Goal: Participate in discussion

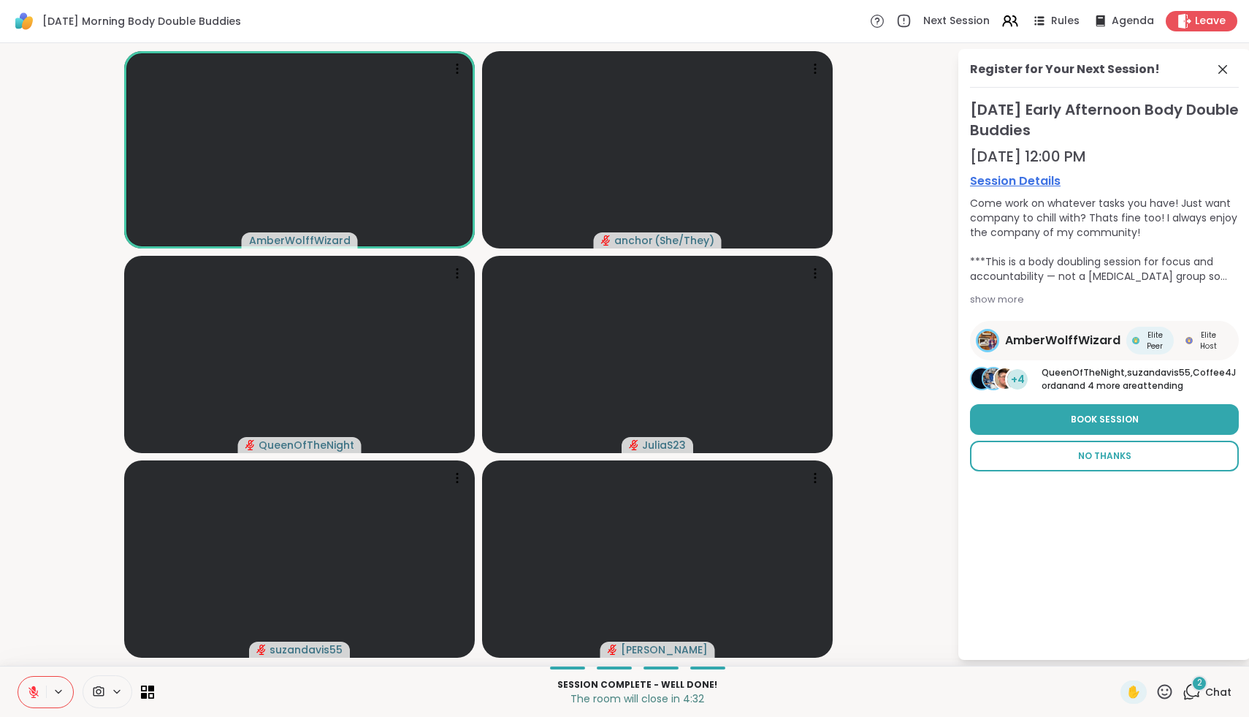
click at [1113, 454] on span "No Thanks" at bounding box center [1104, 455] width 53 height 13
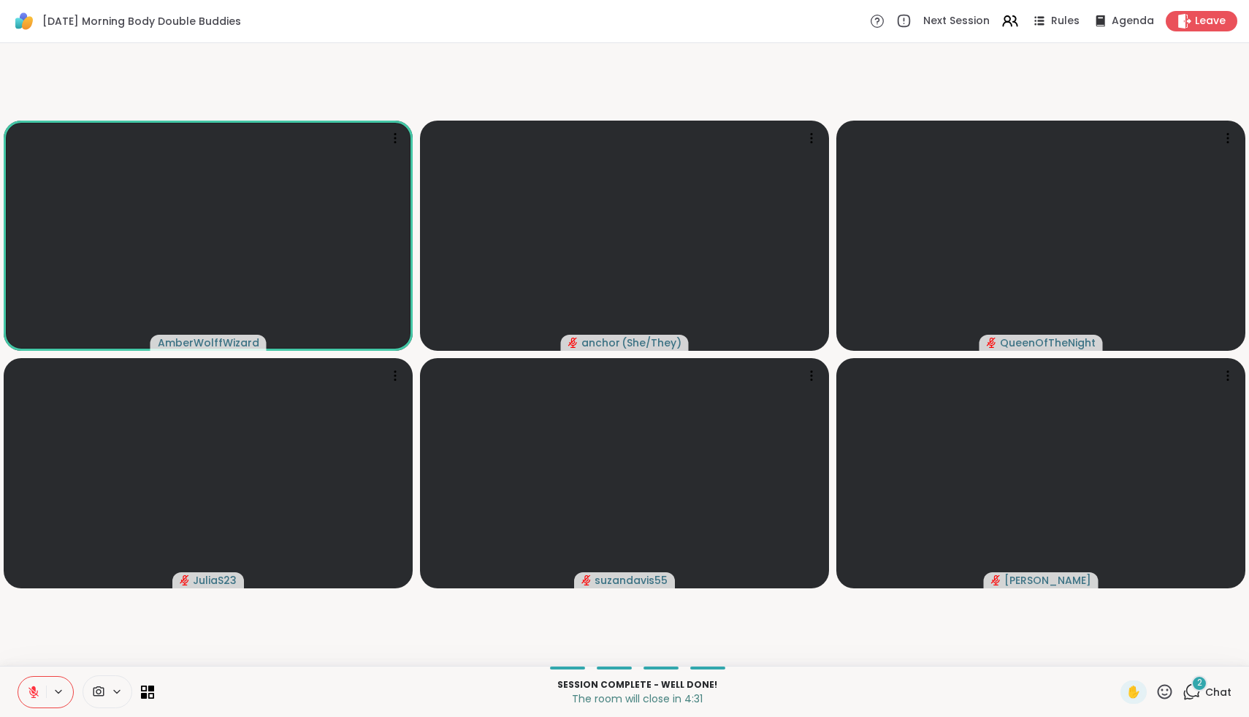
click at [1199, 686] on span "2" at bounding box center [1199, 682] width 5 height 12
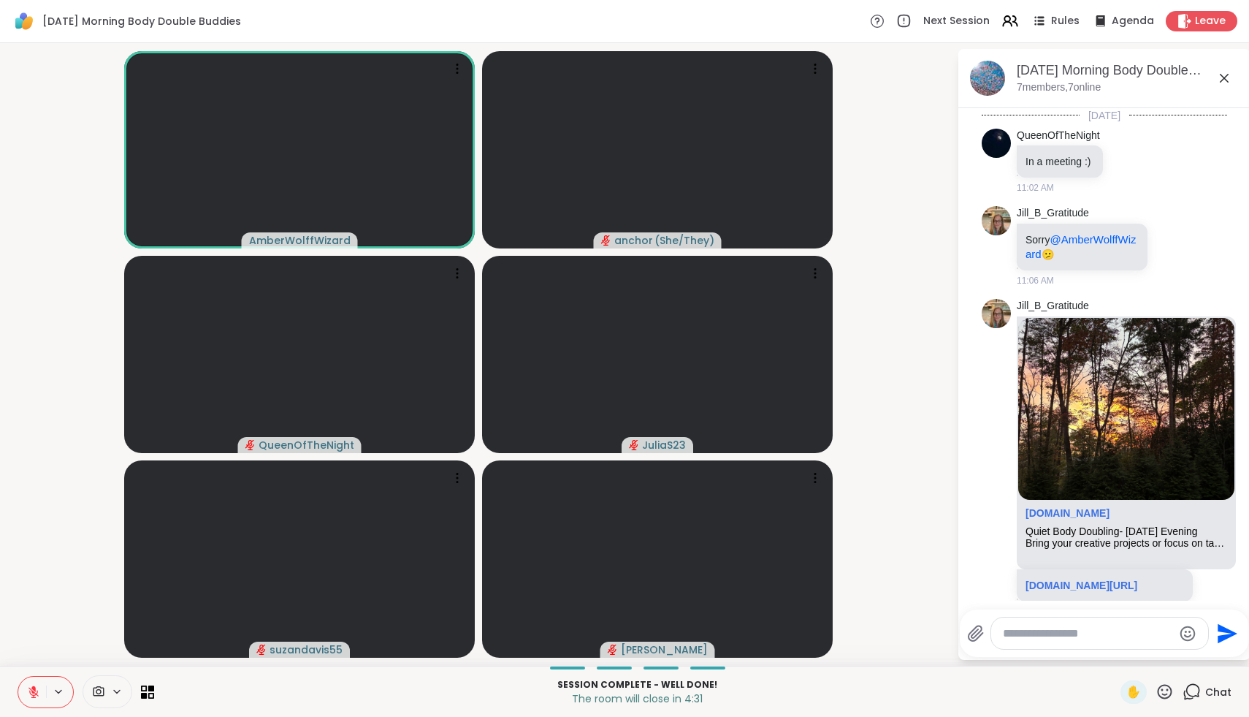
scroll to position [930, 0]
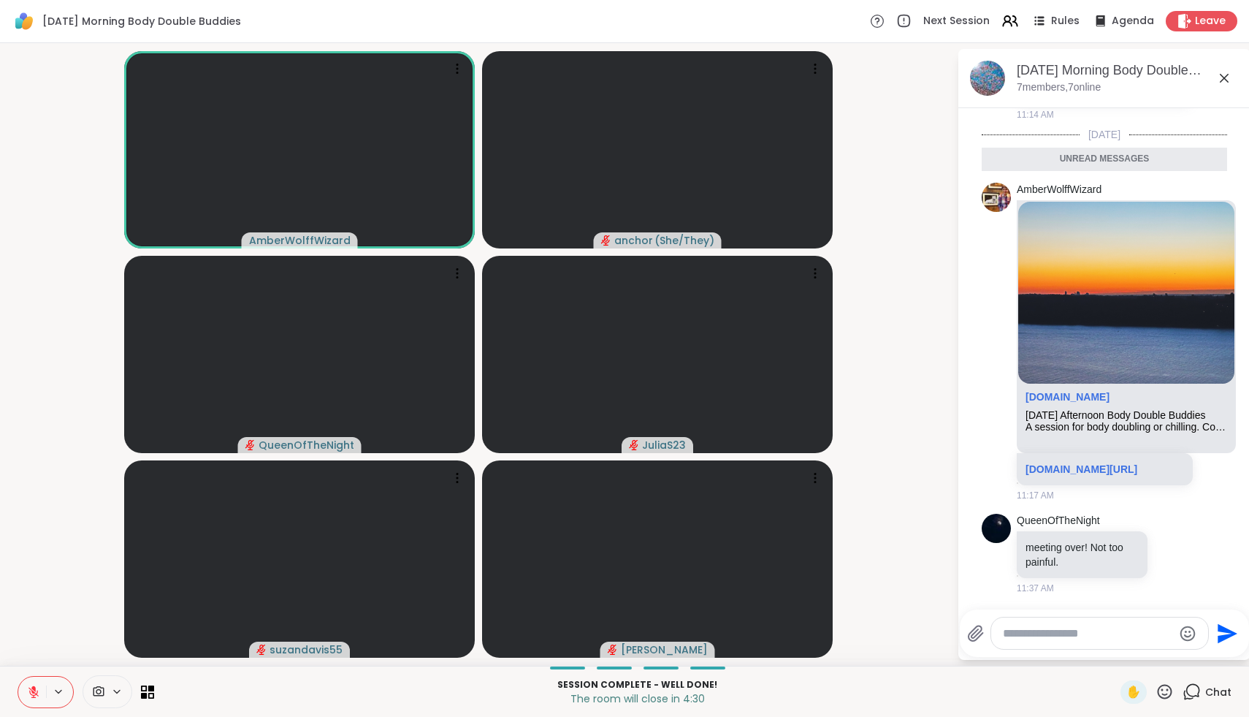
click at [1118, 630] on textarea "Type your message" at bounding box center [1088, 633] width 170 height 15
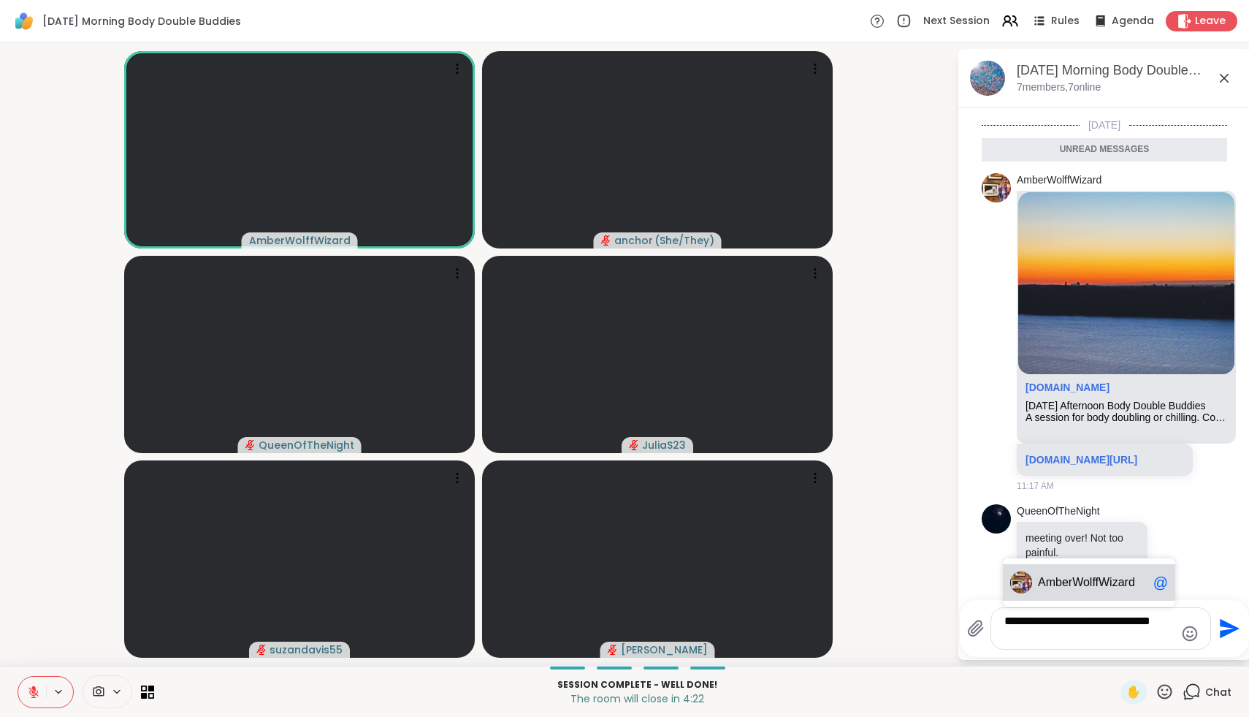
click at [1110, 587] on span "berWolffWizard" at bounding box center [1095, 582] width 80 height 15
type textarea "**********"
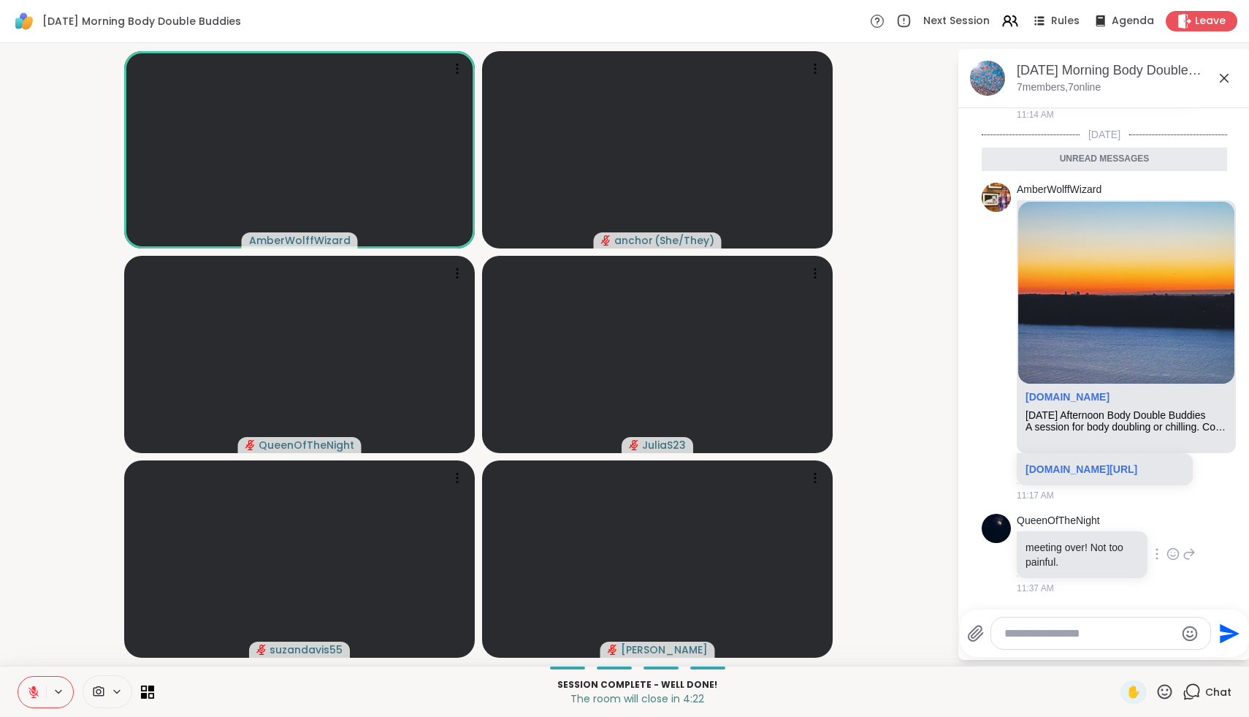
scroll to position [1001, 0]
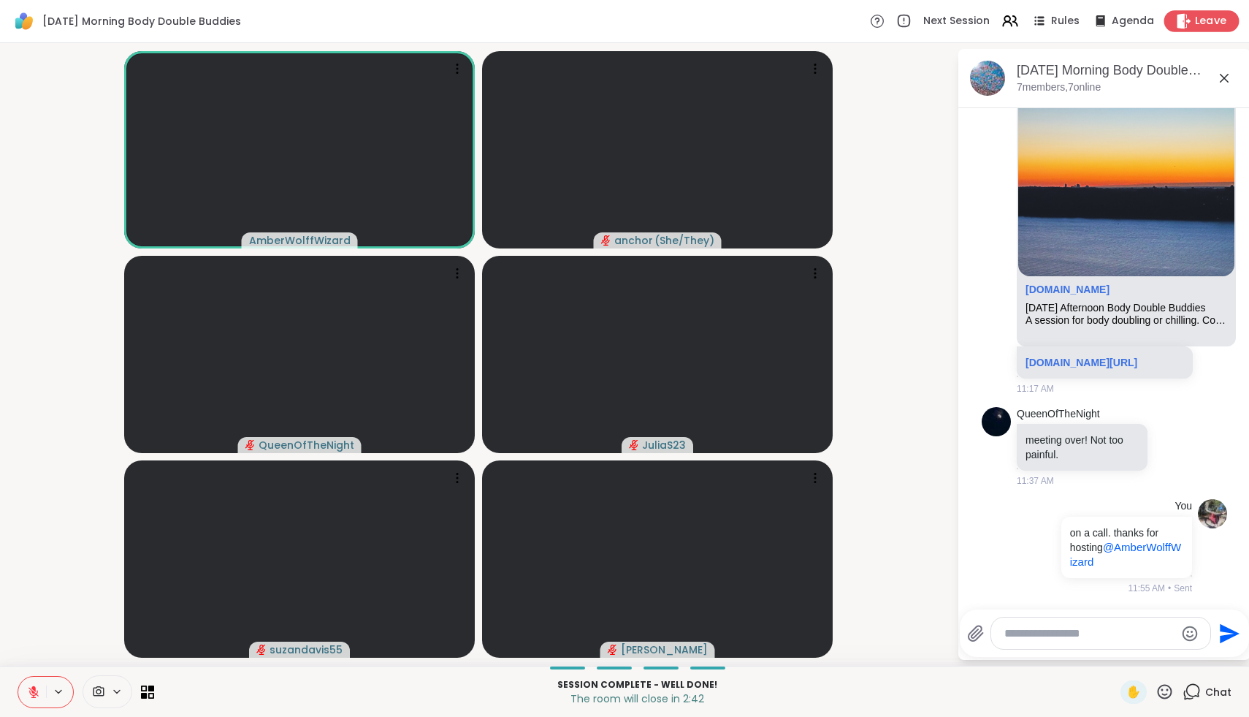
click at [1191, 23] on icon at bounding box center [1183, 20] width 15 height 15
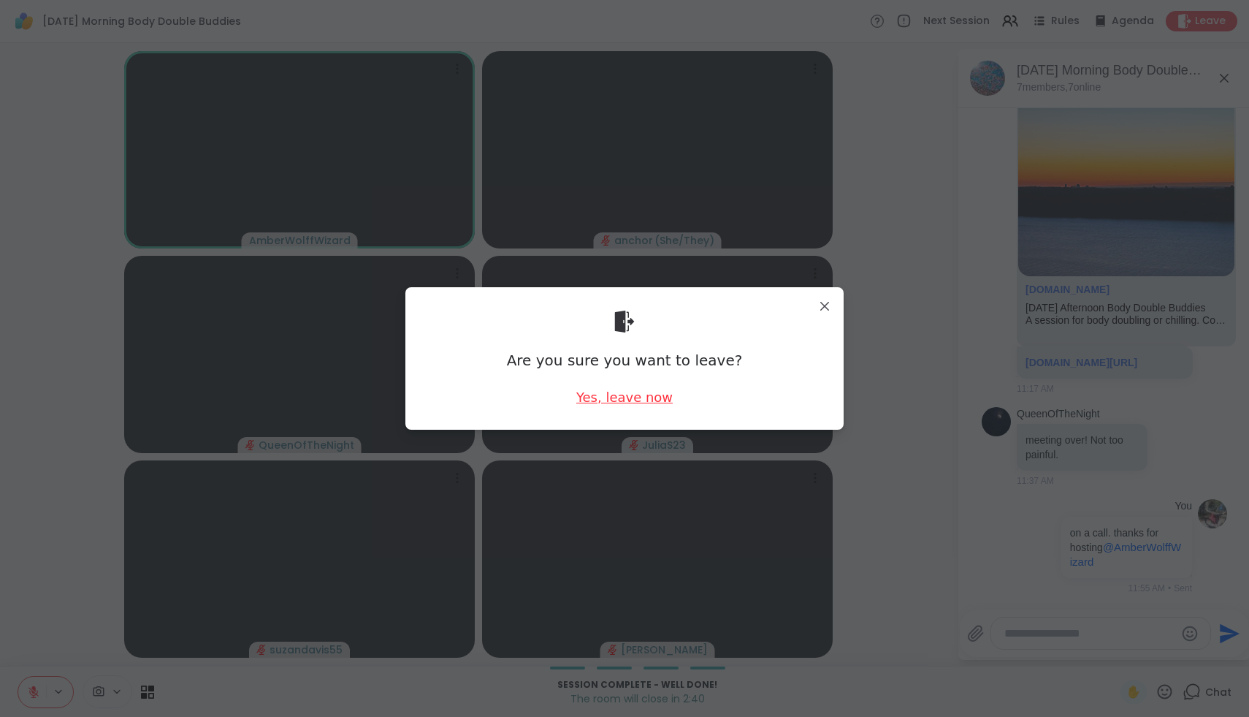
click at [606, 402] on div "Yes, leave now" at bounding box center [624, 397] width 96 height 18
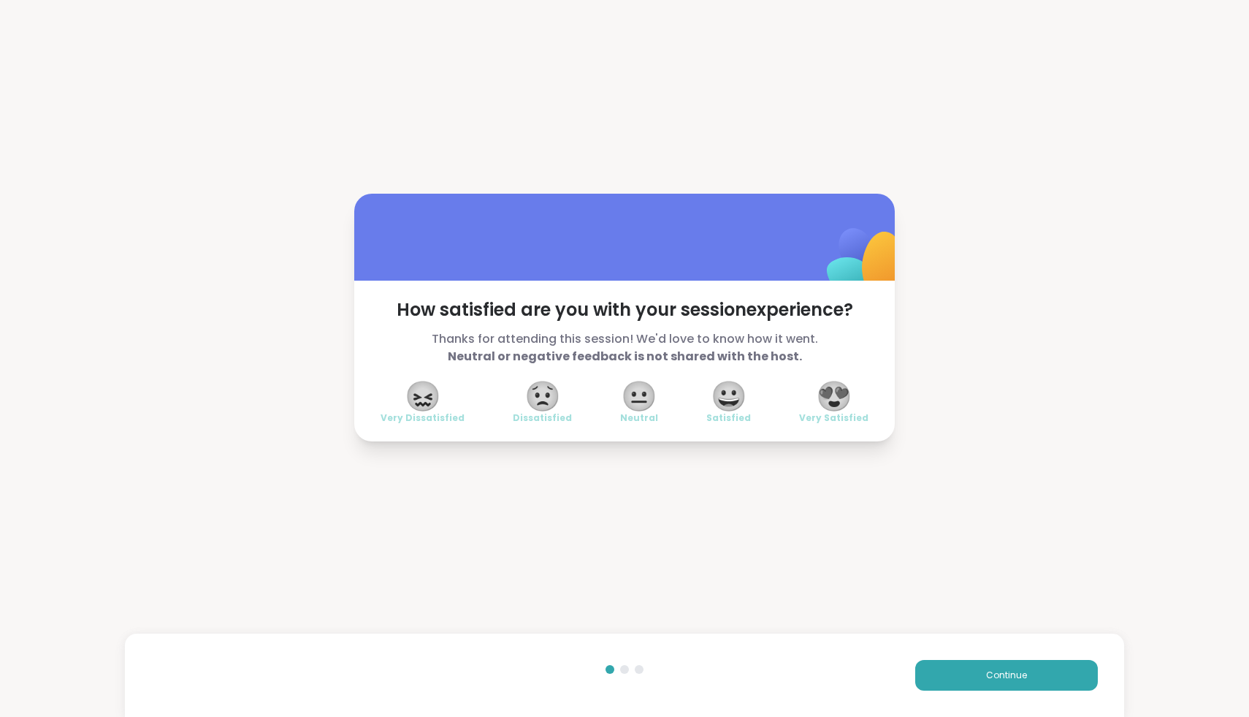
click at [835, 403] on span "😍" at bounding box center [834, 396] width 37 height 26
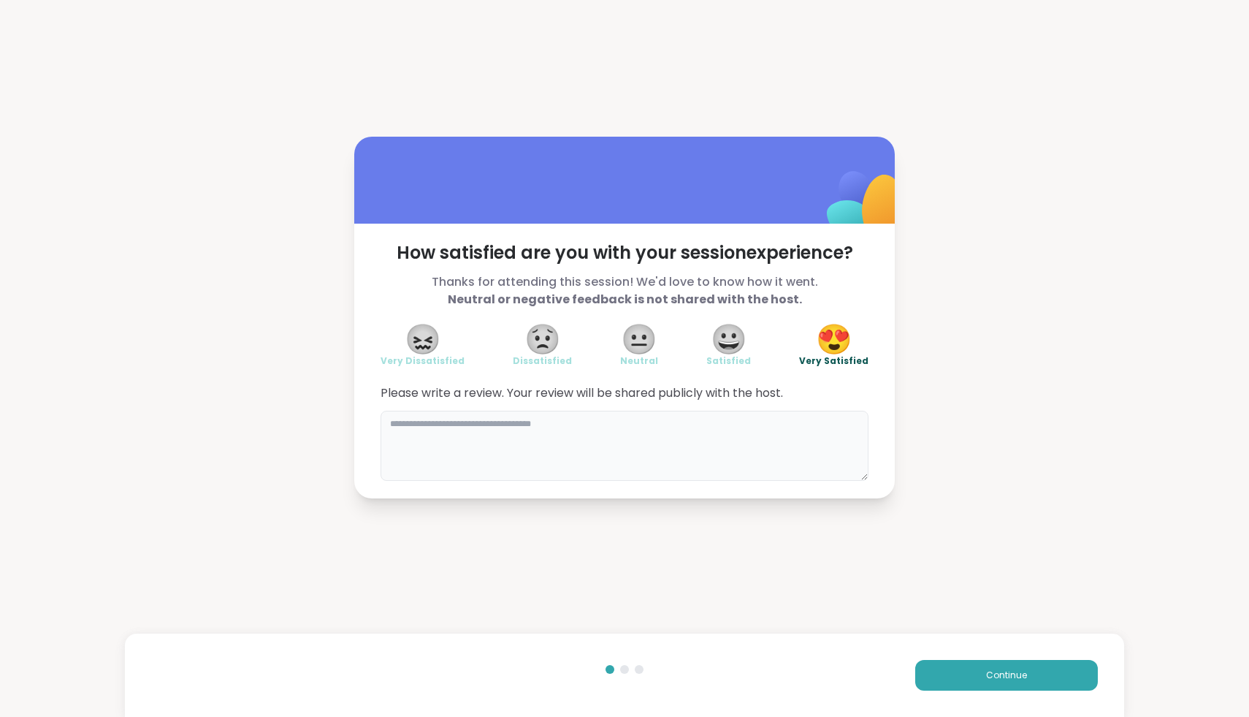
click at [763, 440] on textarea at bounding box center [625, 445] width 488 height 70
type textarea "**********"
click at [1021, 677] on span "Continue" at bounding box center [1006, 674] width 41 height 13
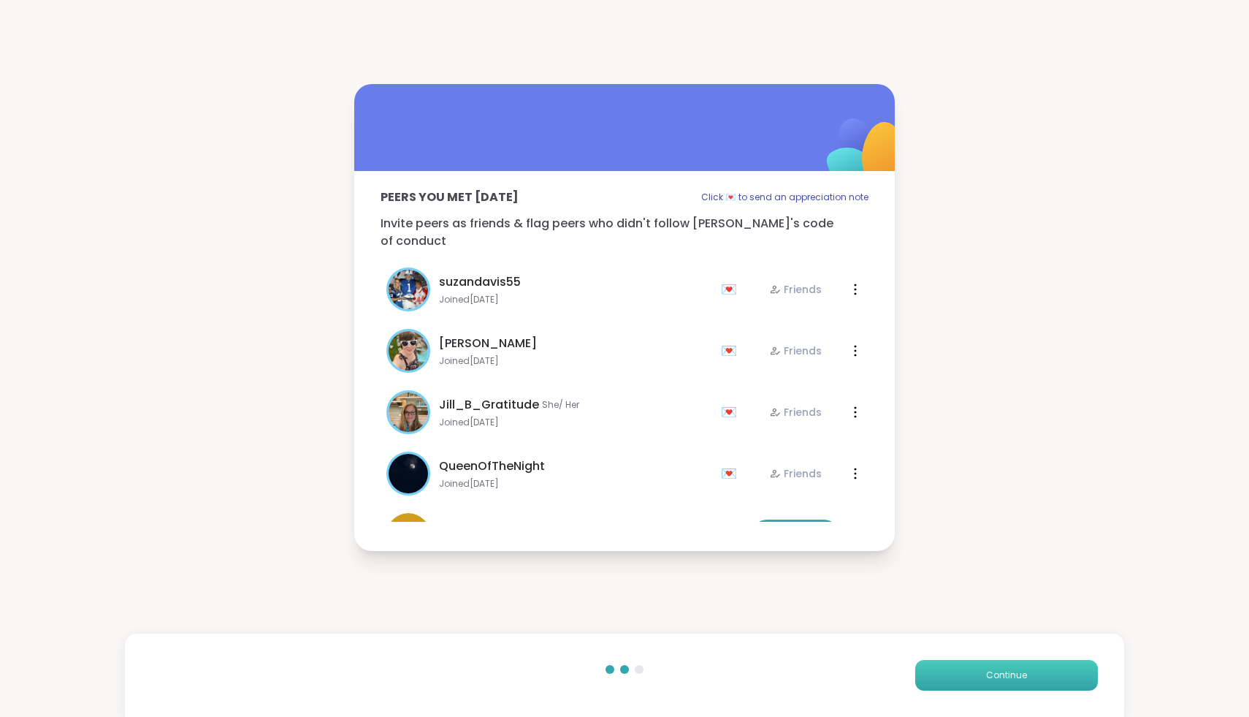
click at [1021, 675] on span "Continue" at bounding box center [1006, 674] width 41 height 13
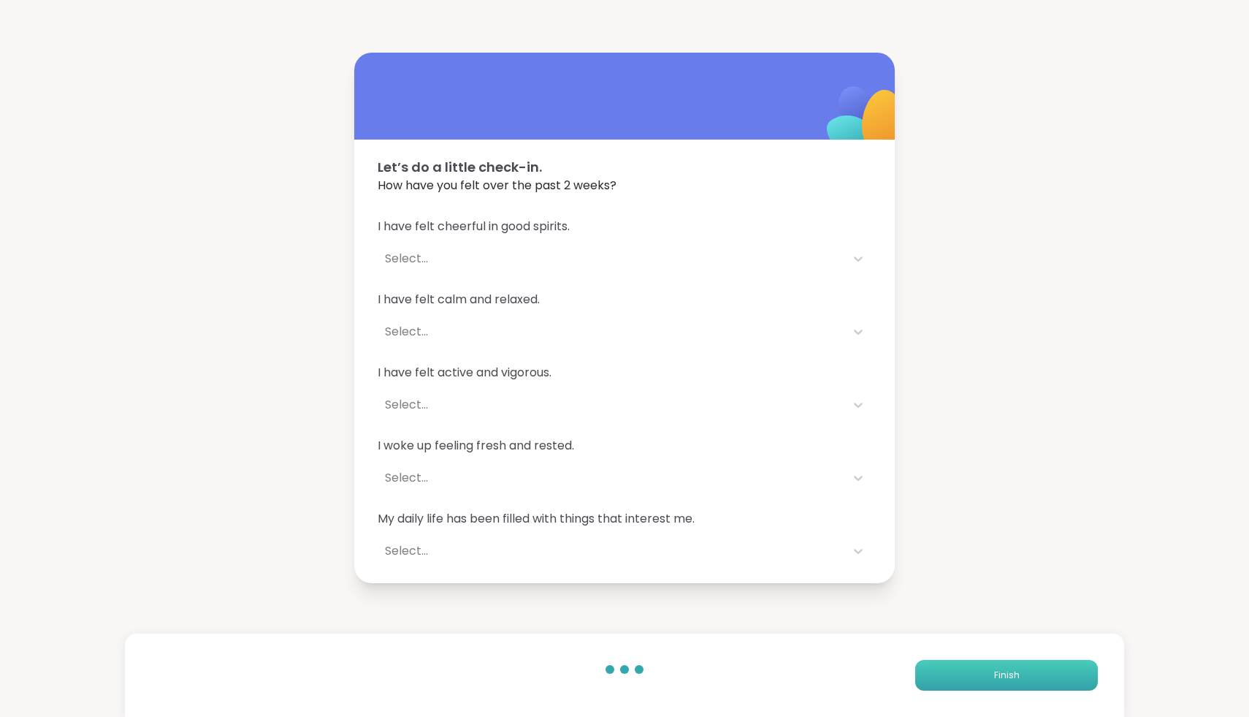
click at [1021, 675] on button "Finish" at bounding box center [1006, 675] width 183 height 31
